Goal: Task Accomplishment & Management: Complete application form

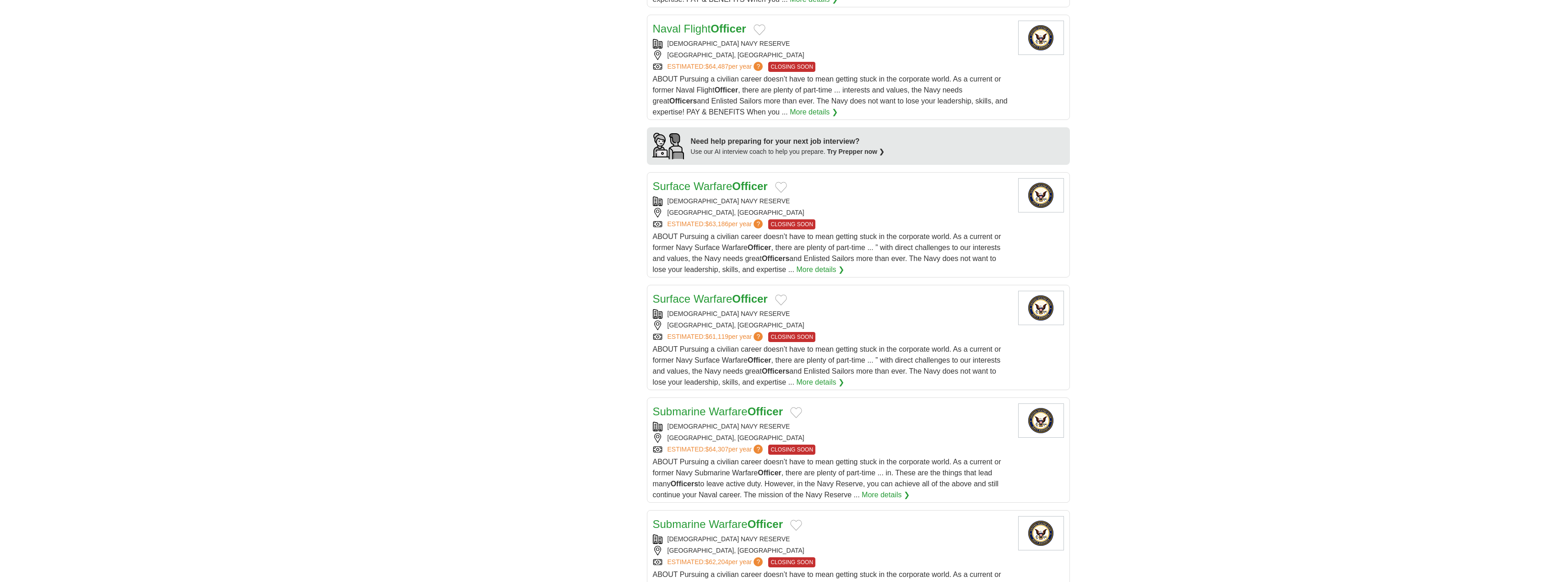
scroll to position [916, 0]
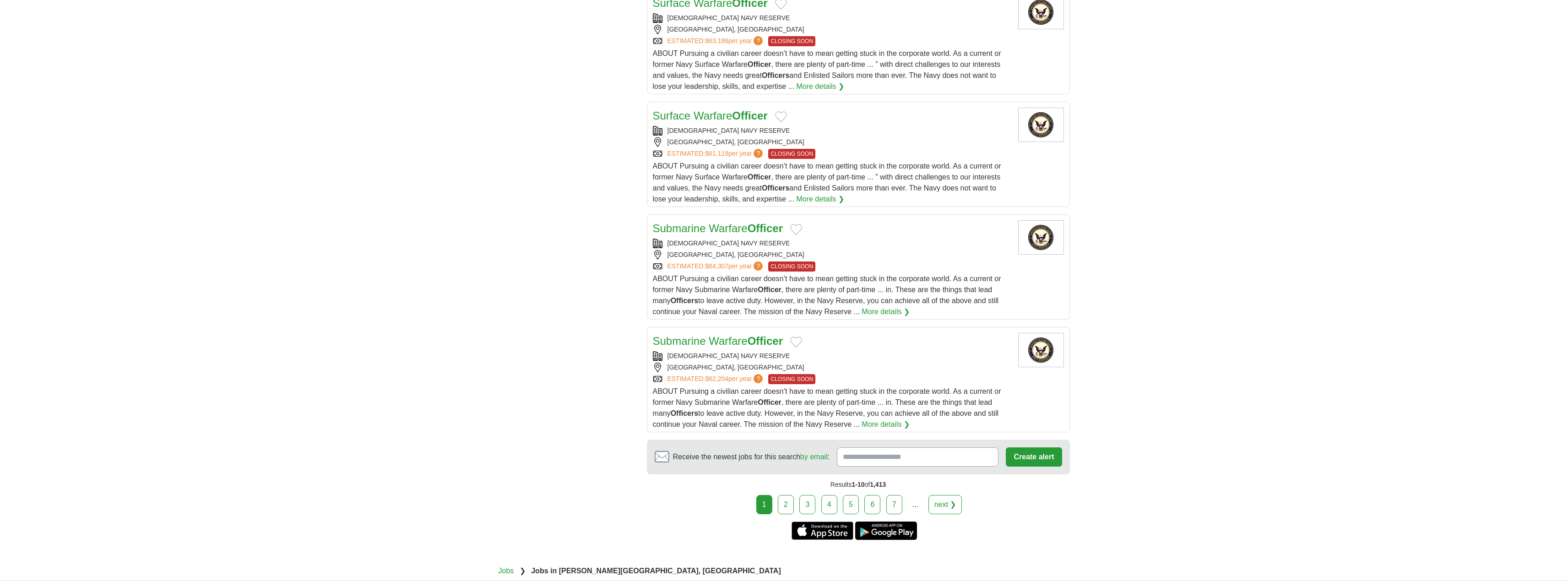
click at [785, 502] on link "2" at bounding box center [786, 504] width 16 height 19
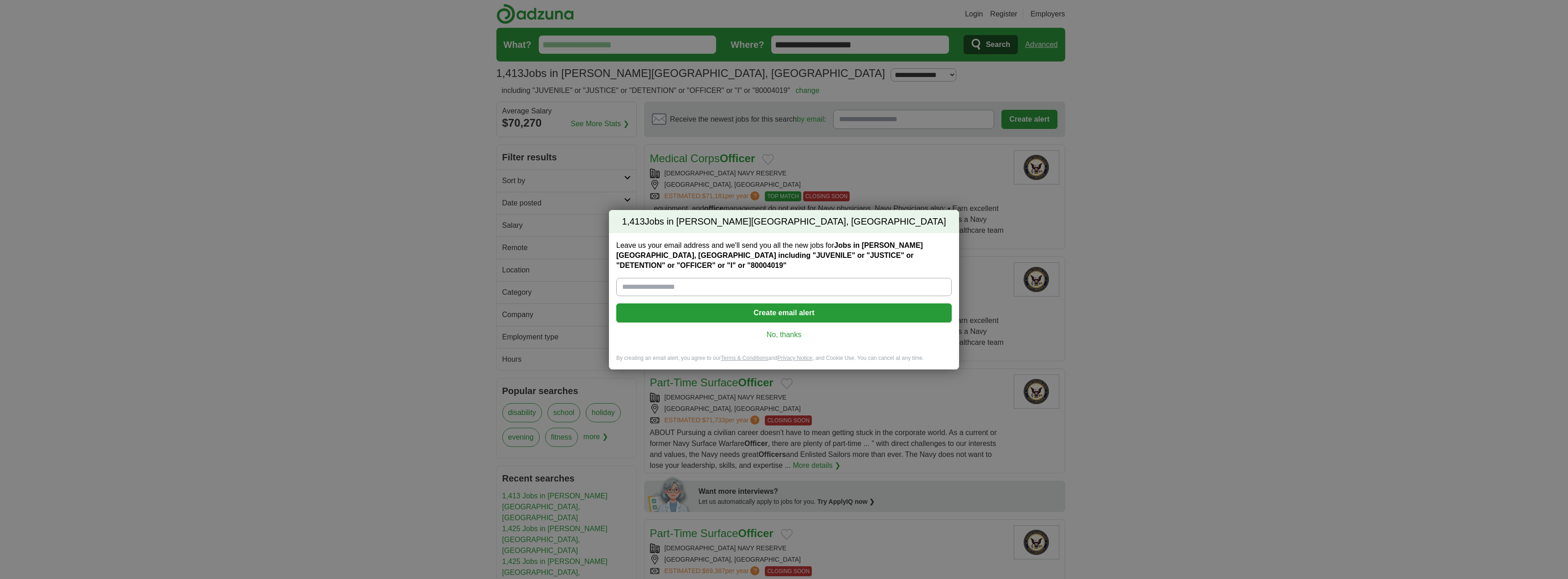
click at [870, 288] on input "Leave us your email address and we'll send you all the new jobs for Jobs in [PE…" at bounding box center [783, 287] width 335 height 18
type input "**********"
click at [741, 310] on button "Create email alert" at bounding box center [783, 313] width 335 height 19
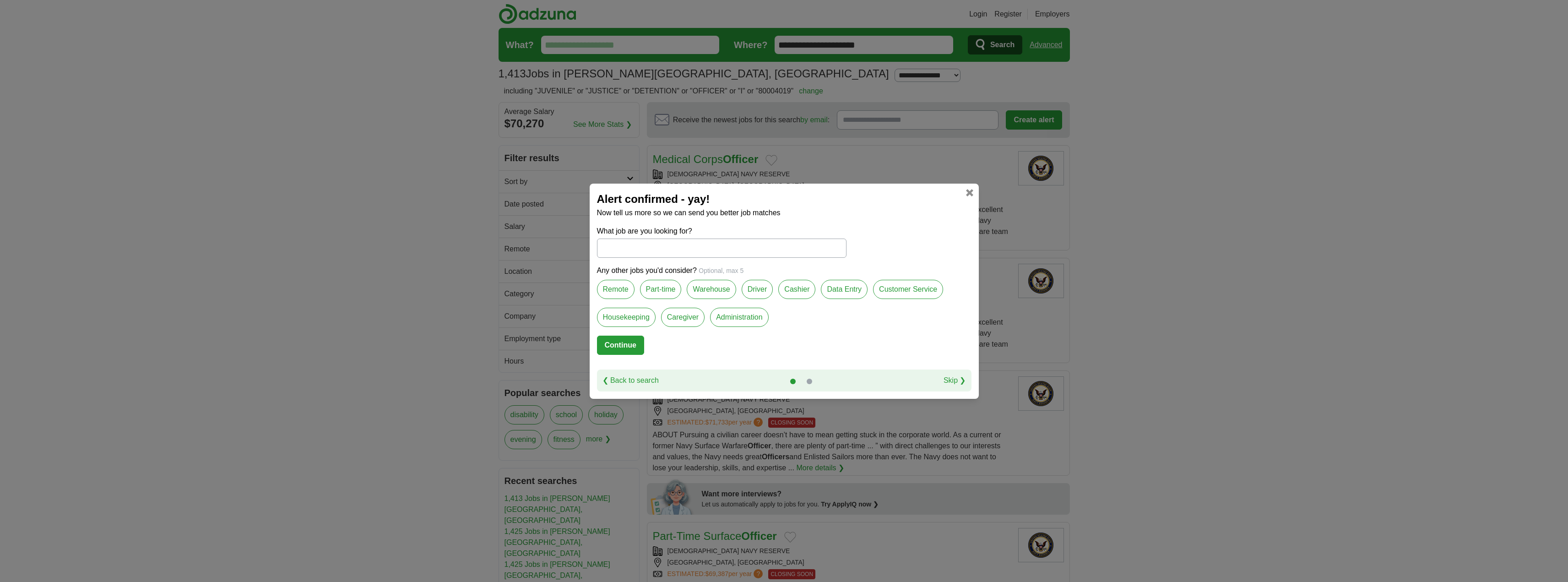
click at [703, 246] on input "What job are you looking for?" at bounding box center [721, 248] width 249 height 19
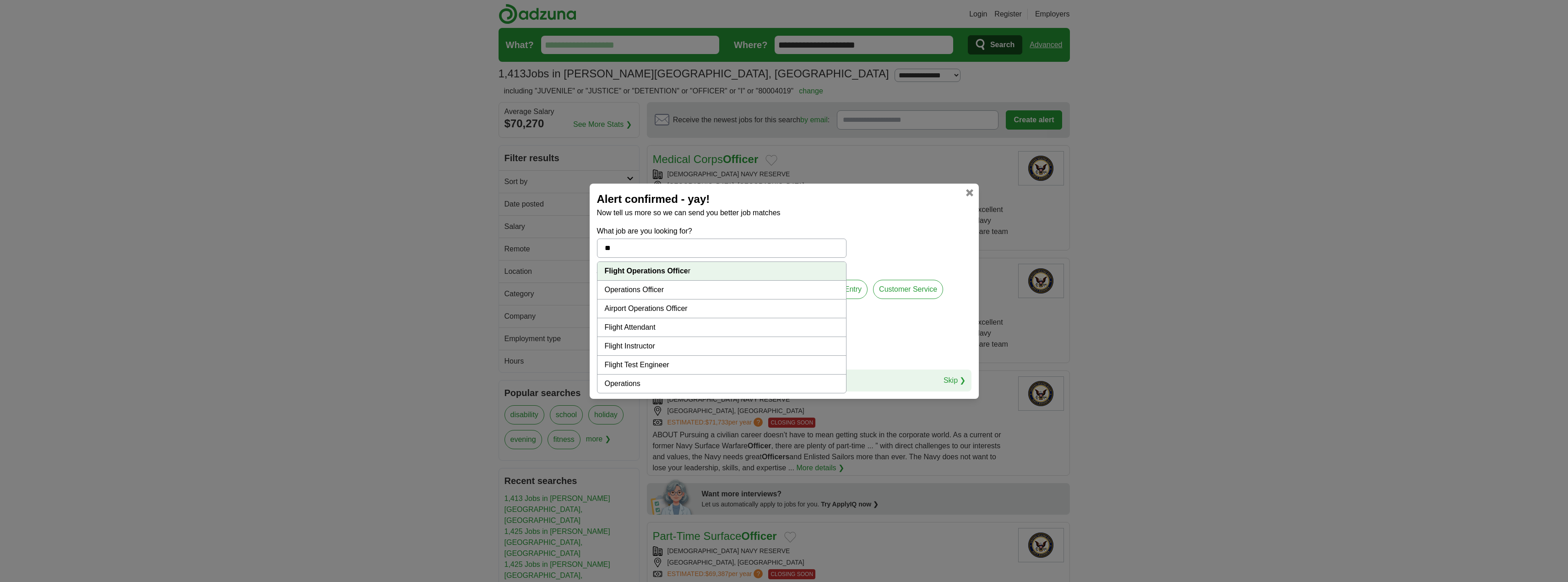
type input "*"
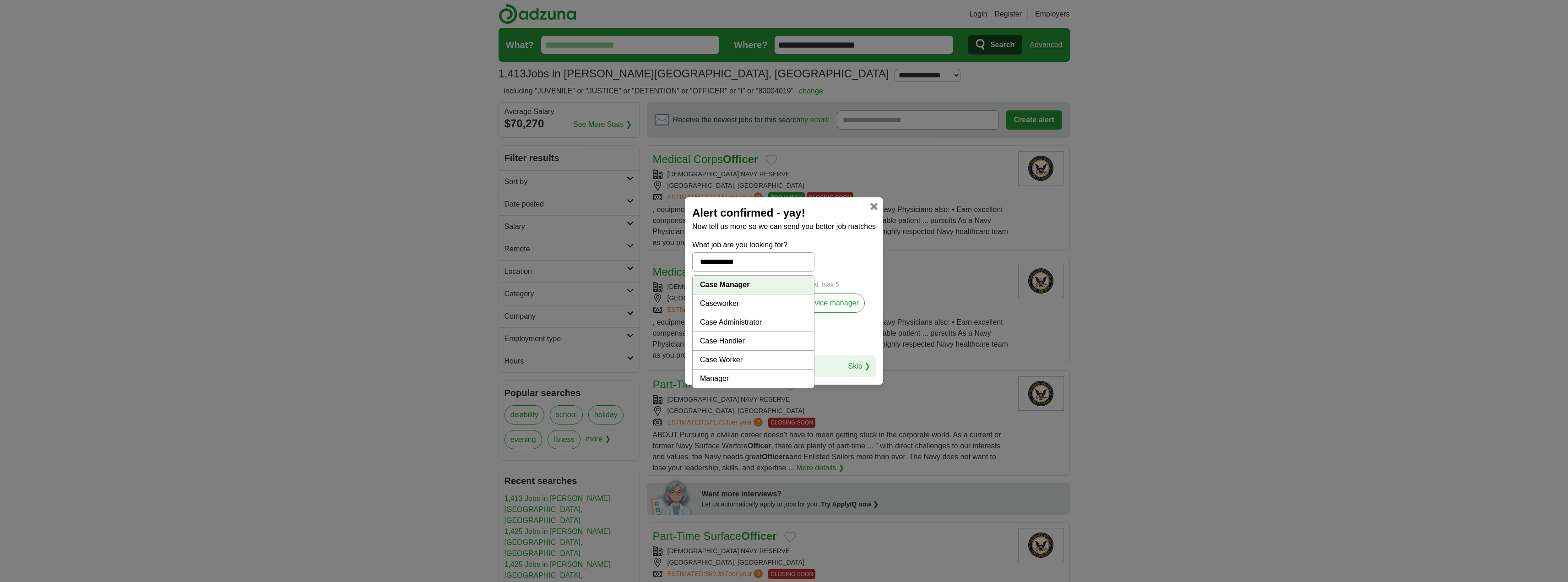
click at [723, 355] on li "Case Worker" at bounding box center [753, 360] width 121 height 19
type input "**********"
click at [712, 304] on label "manager" at bounding box center [712, 303] width 41 height 19
click at [718, 333] on button "Continue" at bounding box center [715, 331] width 47 height 19
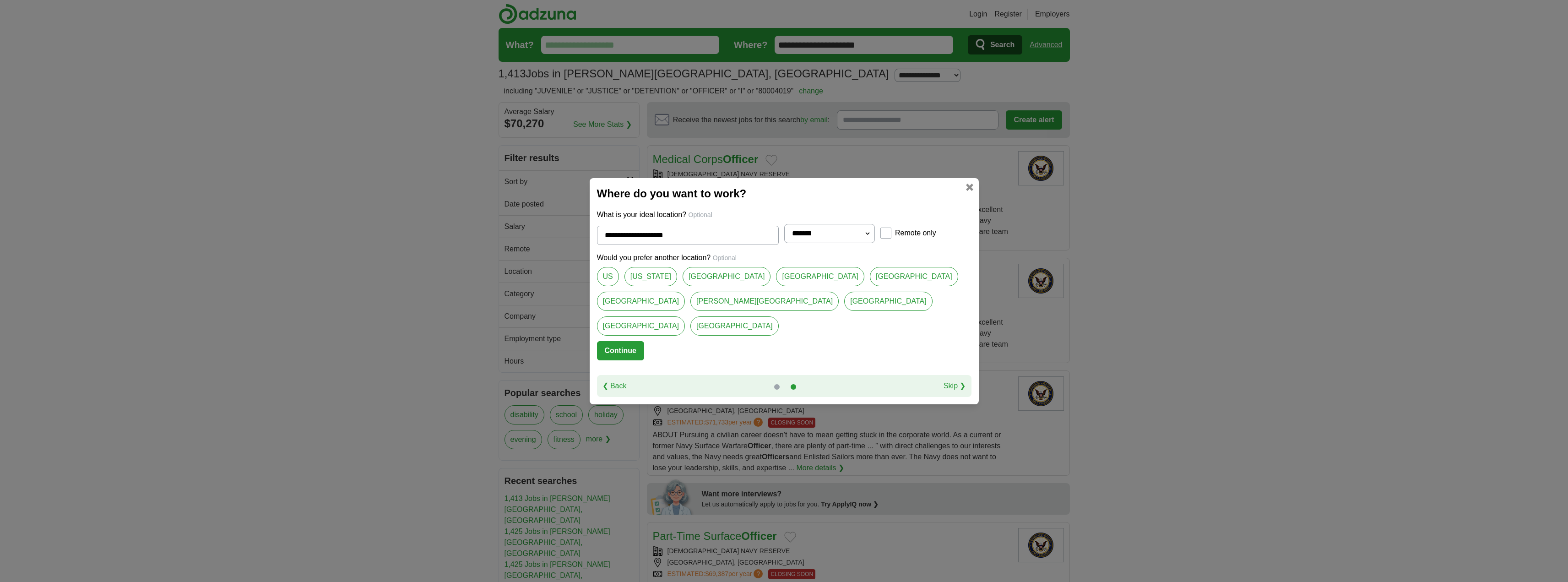
click at [870, 282] on link "[GEOGRAPHIC_DATA]" at bounding box center [914, 276] width 89 height 19
click at [720, 286] on link "[GEOGRAPHIC_DATA]" at bounding box center [727, 276] width 89 height 19
click at [685, 292] on link "[GEOGRAPHIC_DATA]" at bounding box center [641, 301] width 89 height 19
click at [870, 286] on link "[GEOGRAPHIC_DATA]" at bounding box center [914, 276] width 89 height 19
type input "**********"
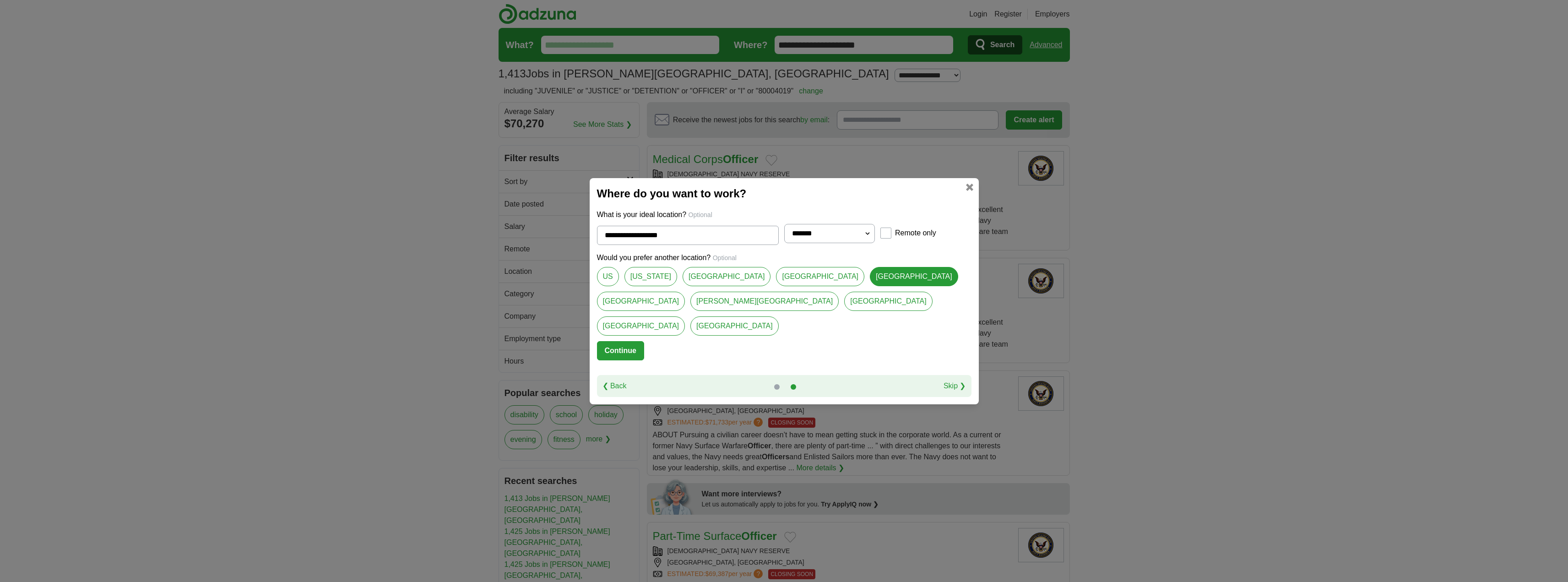
click at [608, 341] on button "Continue" at bounding box center [620, 350] width 47 height 19
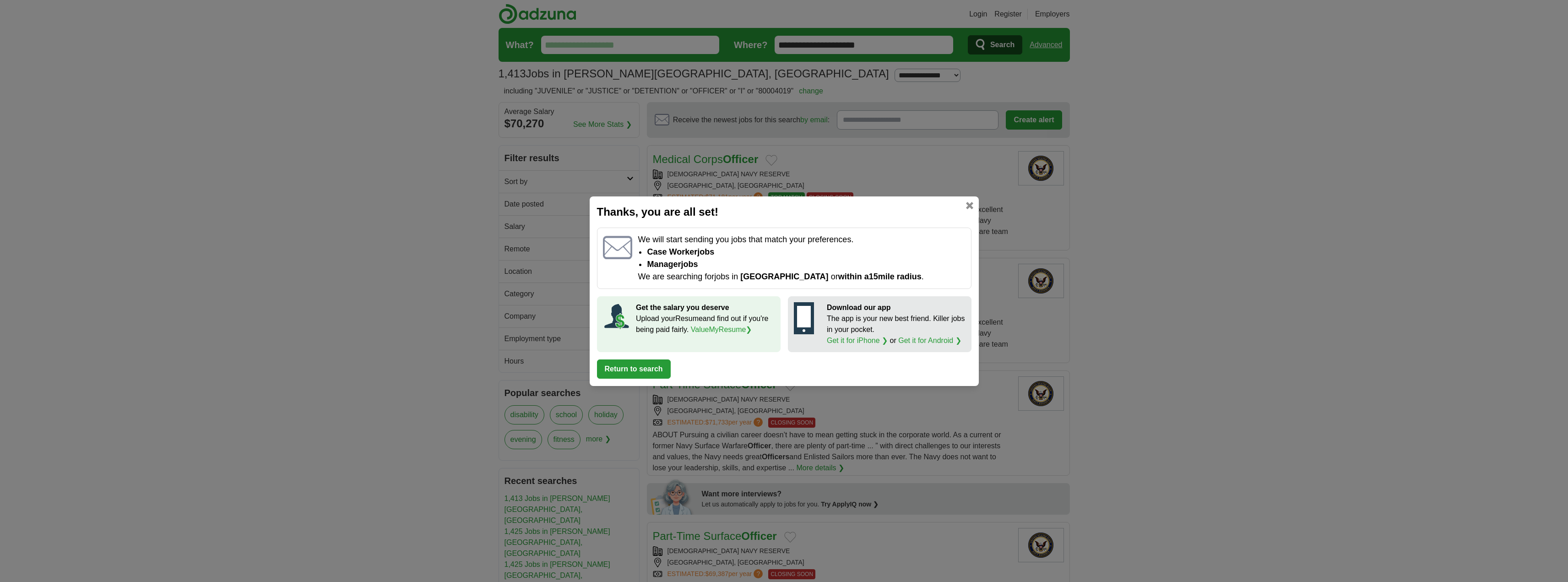
click at [635, 368] on button "Return to search" at bounding box center [633, 369] width 74 height 19
